Goal: Information Seeking & Learning: Learn about a topic

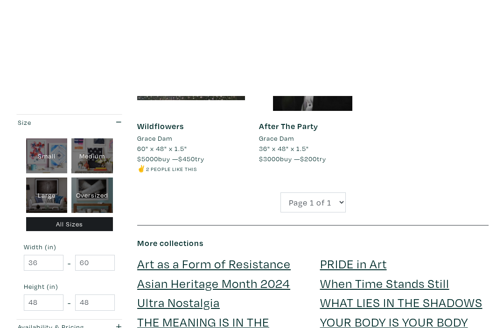
scroll to position [197, 0]
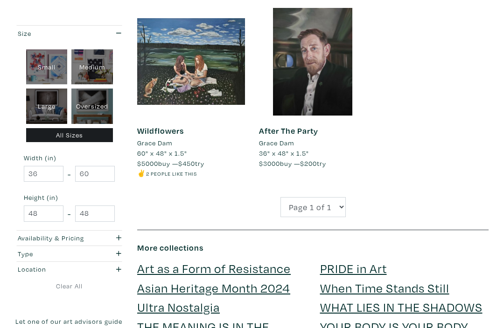
click at [52, 112] on div "Large" at bounding box center [47, 106] width 42 height 35
type input "28"
type input "48"
type input "28"
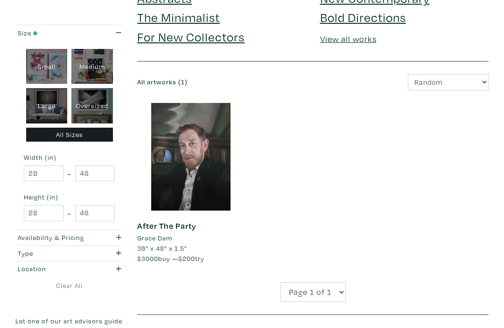
scroll to position [100, 0]
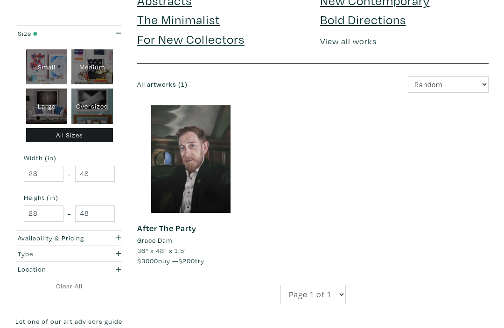
click at [98, 67] on div "Medium" at bounding box center [92, 66] width 42 height 35
type input "16"
type input "28"
type input "16"
type input "28"
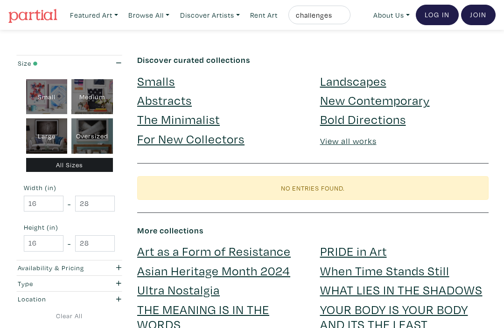
click at [51, 95] on div "Small" at bounding box center [47, 96] width 42 height 35
type input "1"
type input "16"
type input "1"
type input "16"
